Goal: Information Seeking & Learning: Learn about a topic

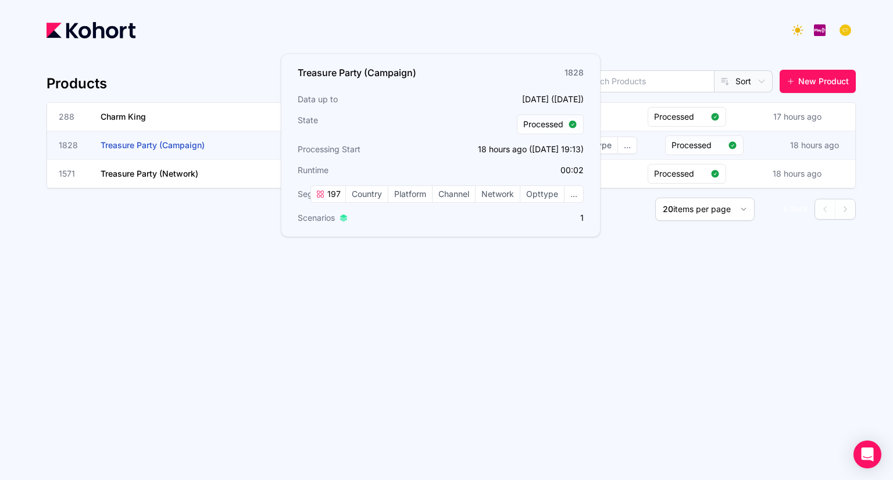
click at [161, 148] on span "Treasure Party (Campaign)" at bounding box center [153, 145] width 104 height 10
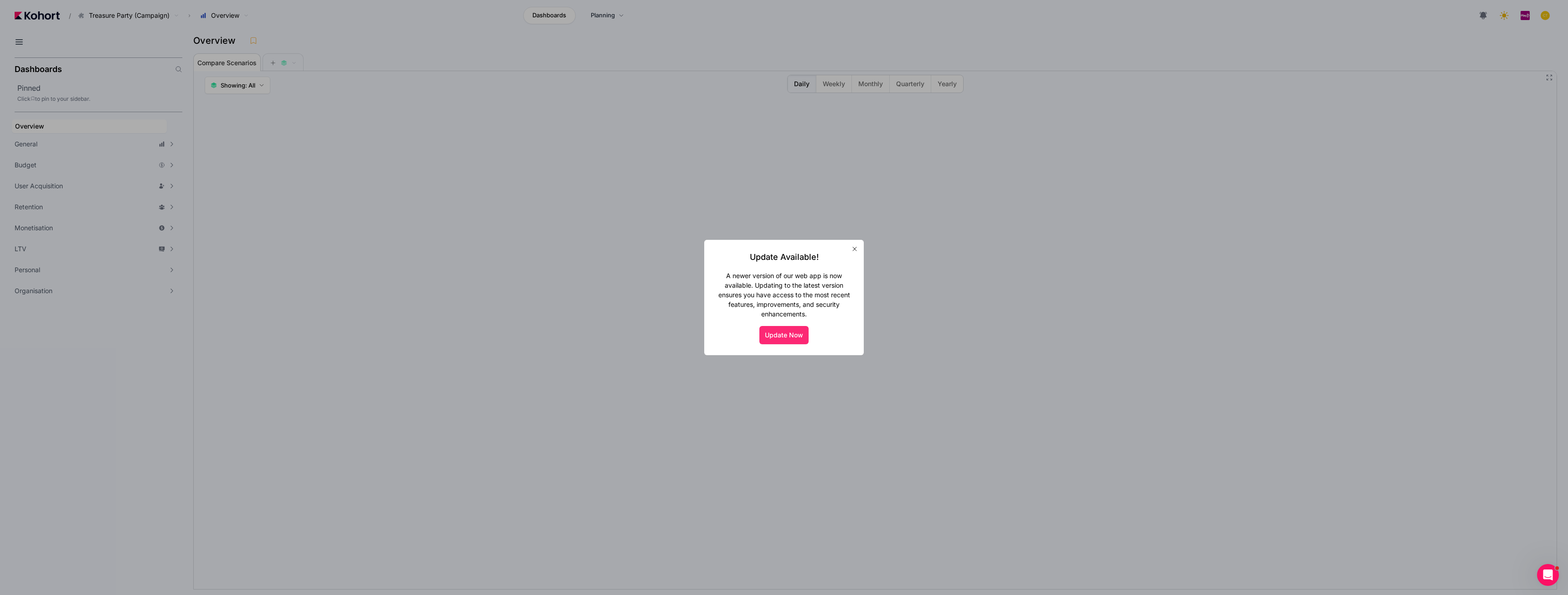
click at [700, 338] on button "Update Now" at bounding box center [784, 335] width 49 height 18
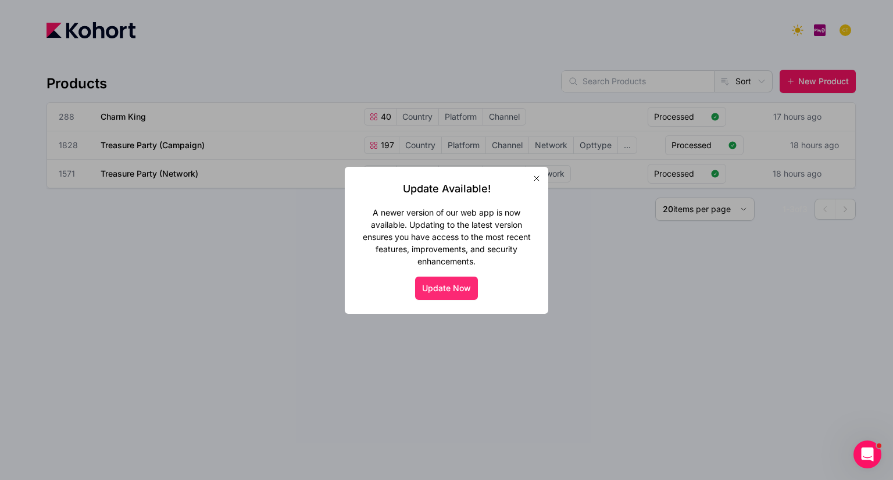
click at [474, 286] on button "Update Now" at bounding box center [446, 288] width 63 height 23
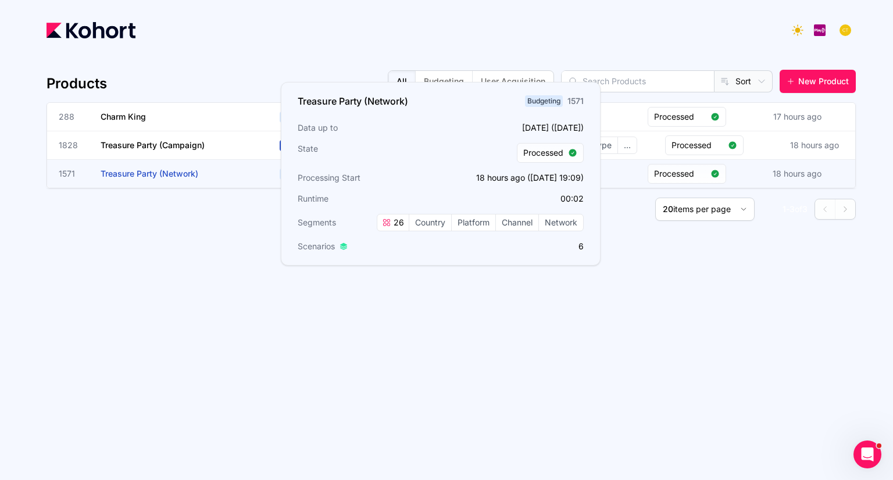
click at [181, 174] on span "Treasure Party (Network)" at bounding box center [150, 174] width 98 height 10
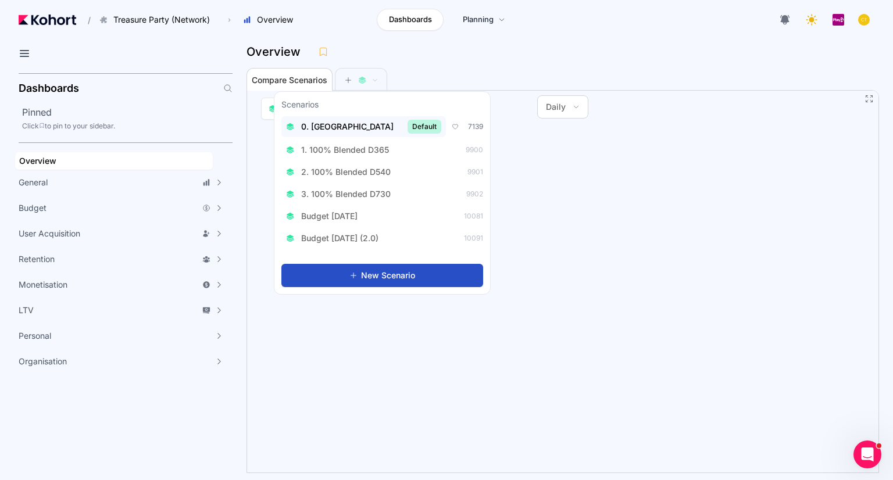
click at [338, 124] on span "0. Baseline" at bounding box center [347, 127] width 92 height 12
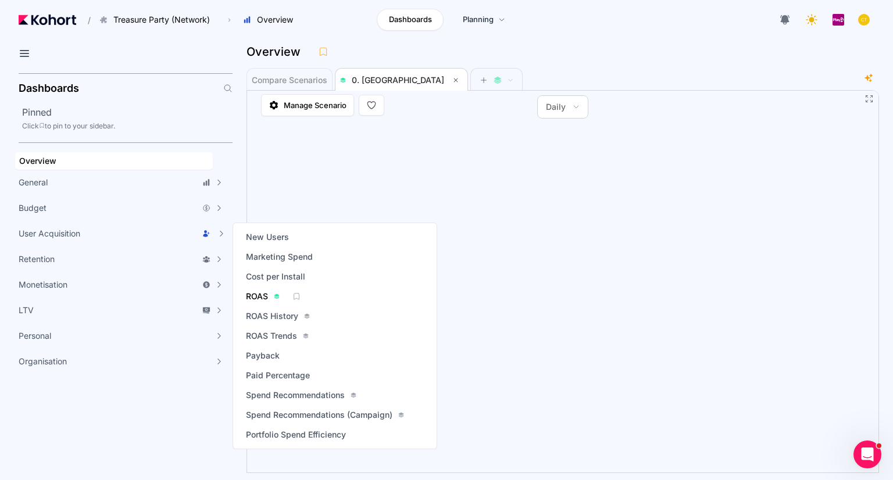
click at [256, 296] on span "ROAS" at bounding box center [257, 297] width 22 height 12
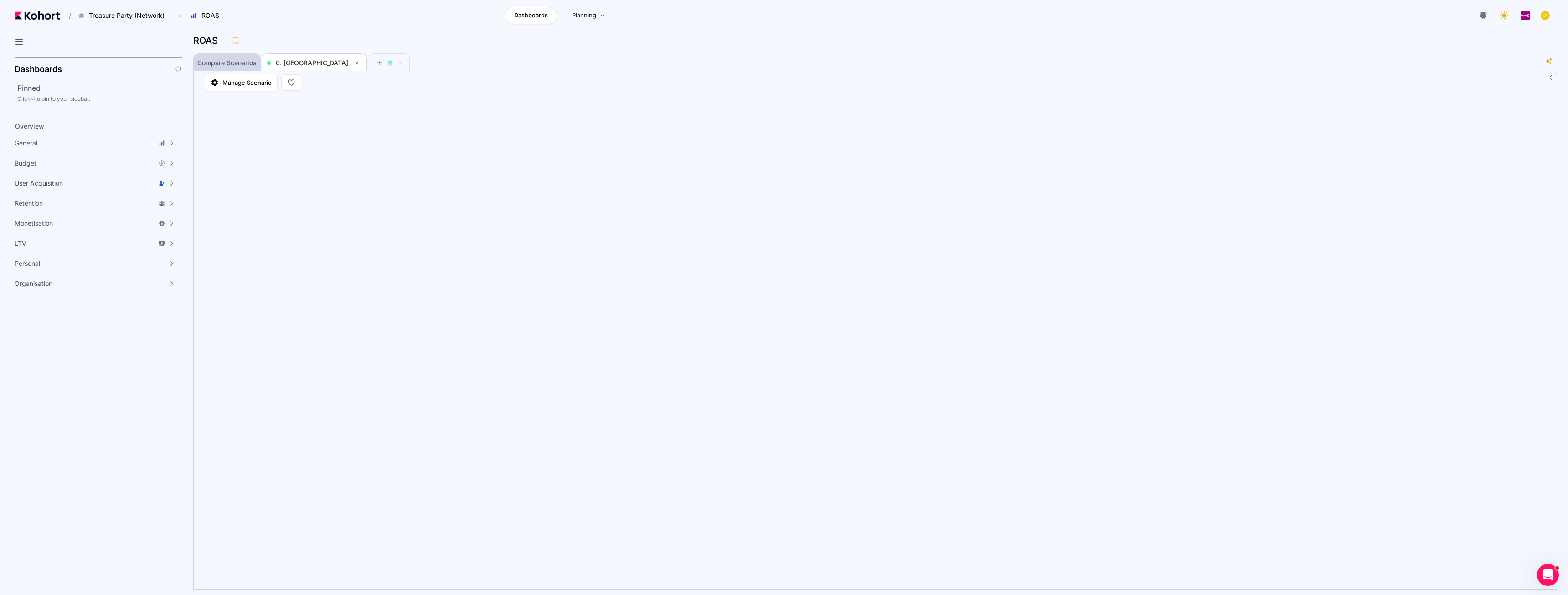
click at [231, 66] on span "Compare Scenarios" at bounding box center [227, 63] width 60 height 6
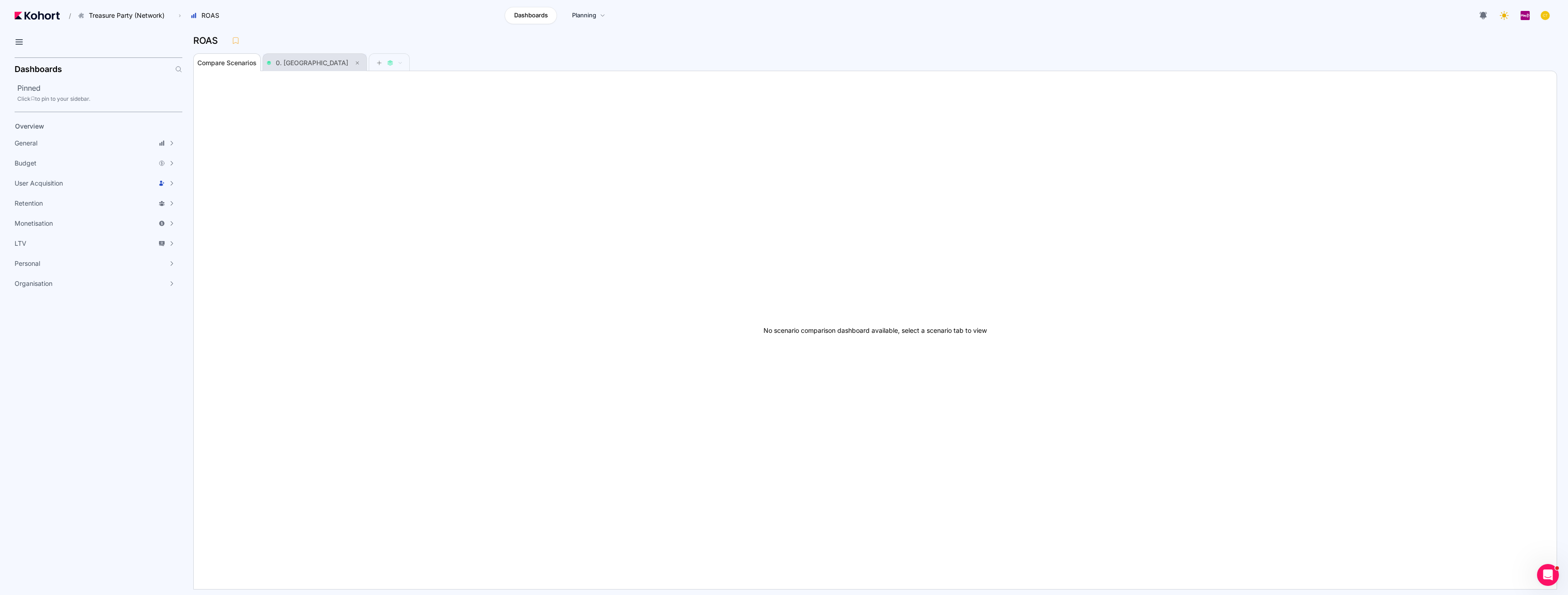
click at [285, 63] on span "0. Baseline" at bounding box center [312, 63] width 72 height 8
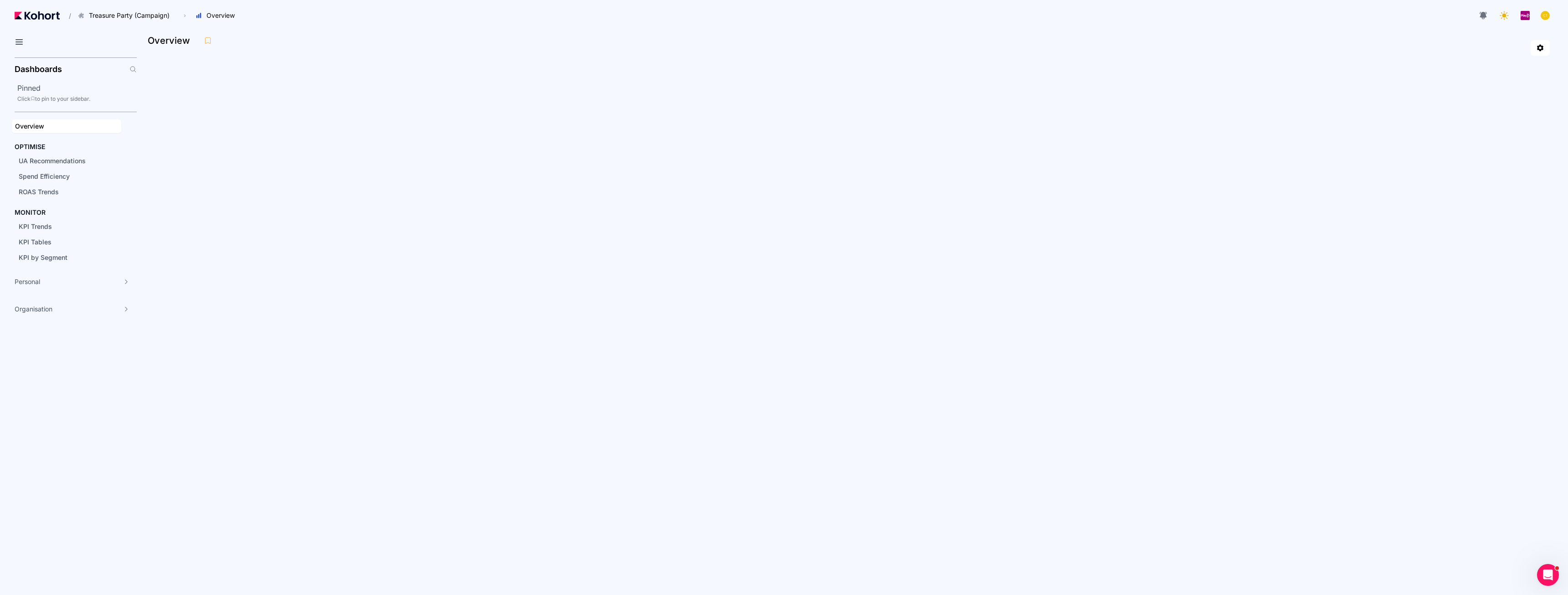
click at [328, 26] on header "/ Treasure Party (Campaign) Go to products list Charm King Treasure Party (Camp…" at bounding box center [784, 16] width 1568 height 34
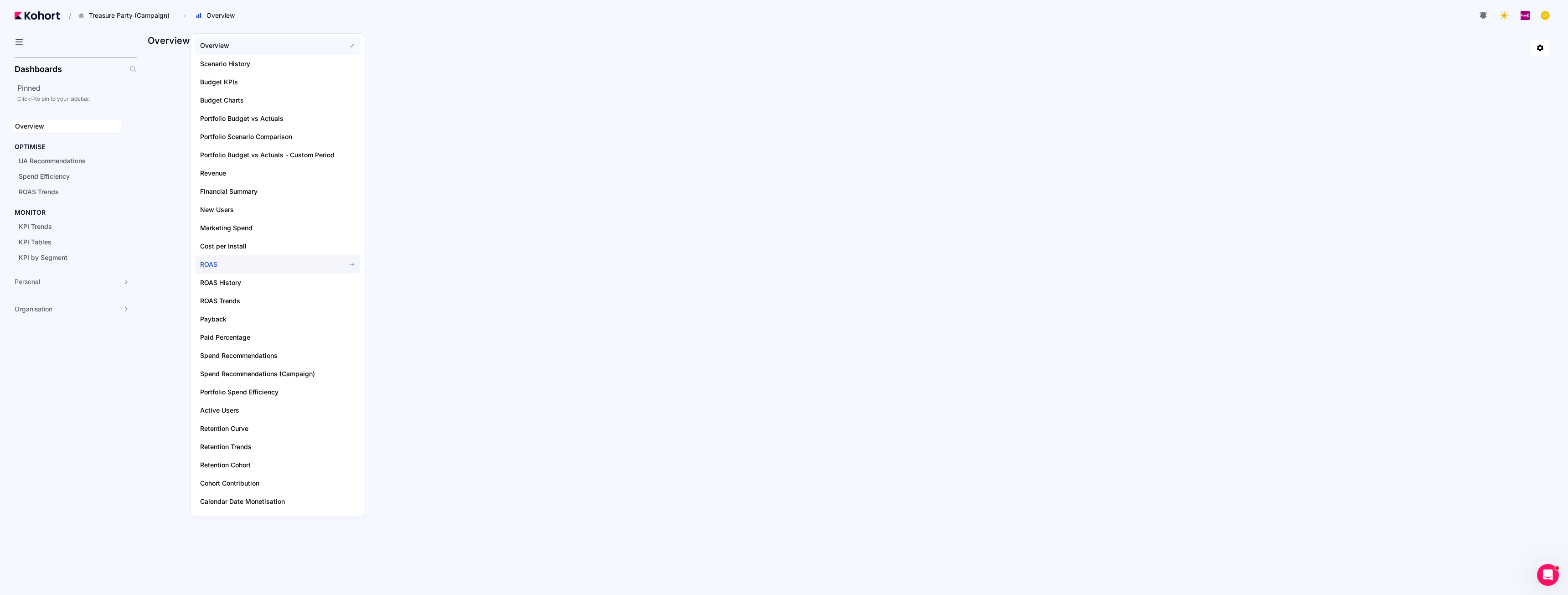
click at [227, 267] on span "ROAS" at bounding box center [267, 264] width 135 height 9
